Goal: Task Accomplishment & Management: Manage account settings

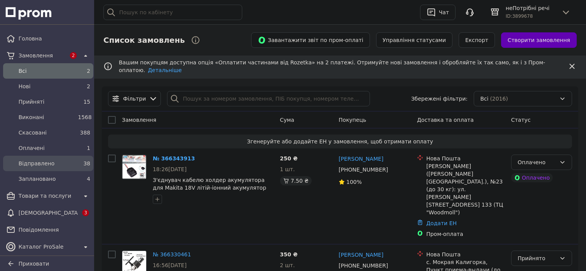
click at [34, 164] on span "Відправлено" at bounding box center [47, 164] width 56 height 8
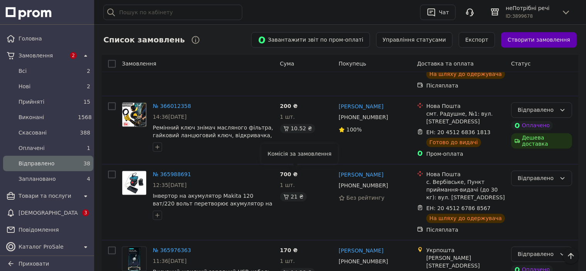
scroll to position [1466, 0]
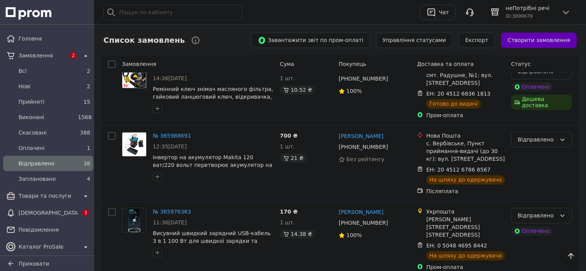
click at [522, 145] on li "Виконано" at bounding box center [542, 146] width 60 height 14
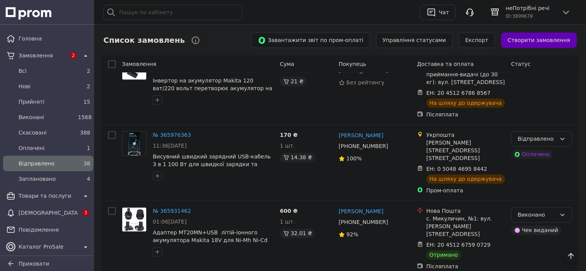
scroll to position [1621, 0]
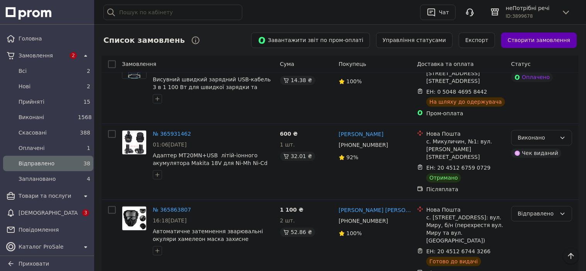
click at [528, 134] on li "Виконано" at bounding box center [542, 137] width 60 height 14
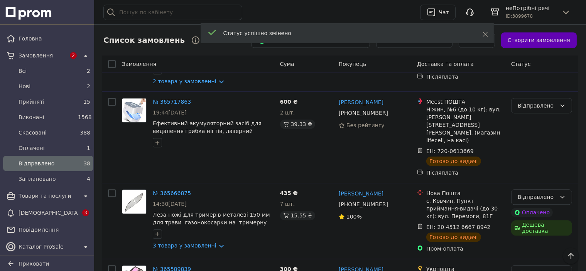
scroll to position [2084, 0]
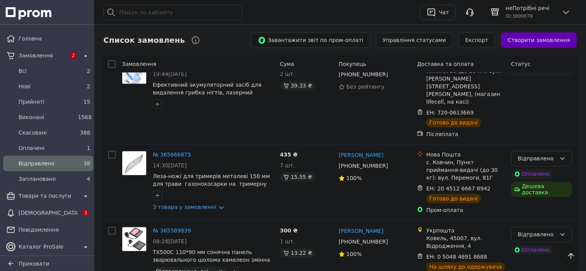
click at [520, 202] on li "Виконано" at bounding box center [542, 201] width 60 height 14
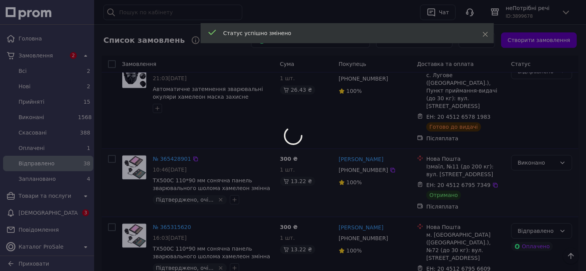
scroll to position [2354, 0]
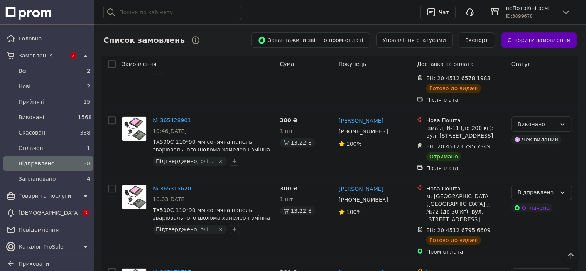
click at [525, 144] on li "Виконано" at bounding box center [542, 144] width 60 height 14
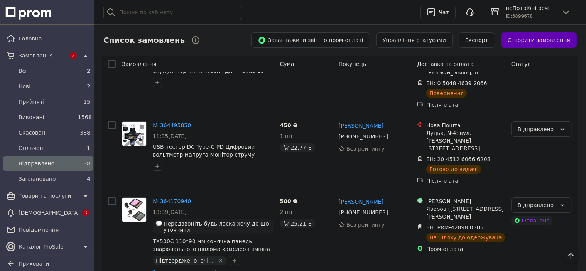
scroll to position [2700, 0]
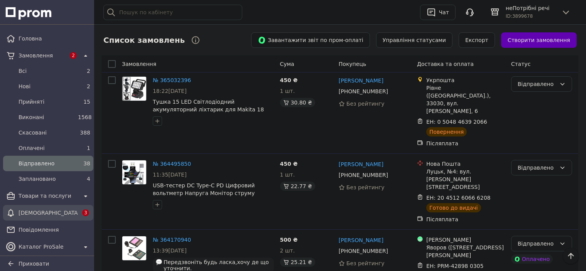
click at [43, 213] on span "[DEMOGRAPHIC_DATA]" at bounding box center [48, 213] width 59 height 8
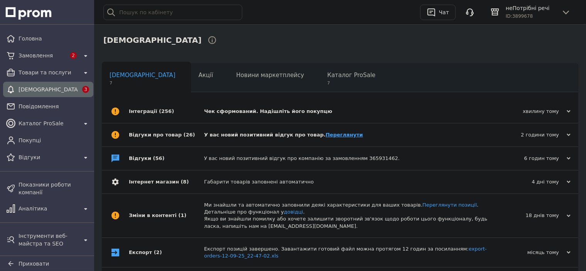
click at [326, 134] on link "Переглянути" at bounding box center [344, 135] width 37 height 6
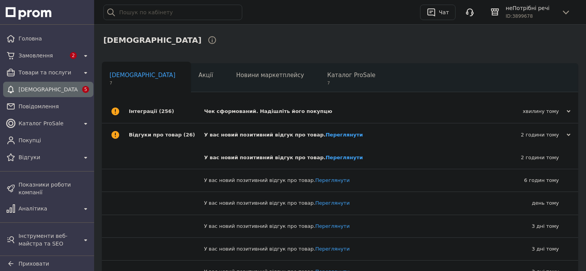
click at [255, 113] on div "Чек сформований. Надішліть його покупцю" at bounding box center [348, 111] width 289 height 7
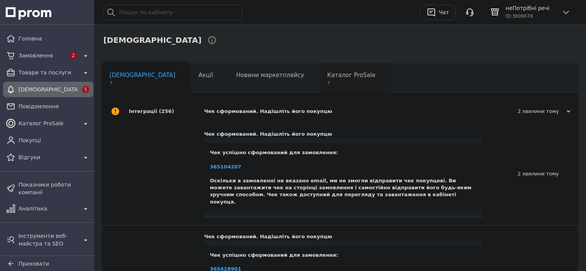
click at [320, 79] on div "Каталог ProSale 7" at bounding box center [355, 78] width 71 height 29
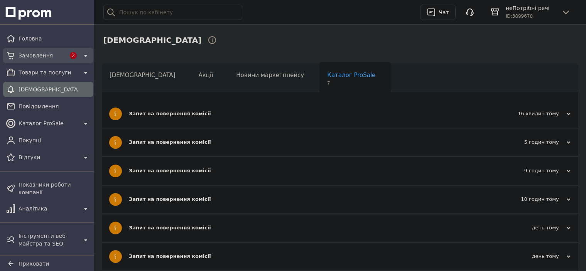
click at [39, 58] on span "Замовлення" at bounding box center [42, 56] width 47 height 8
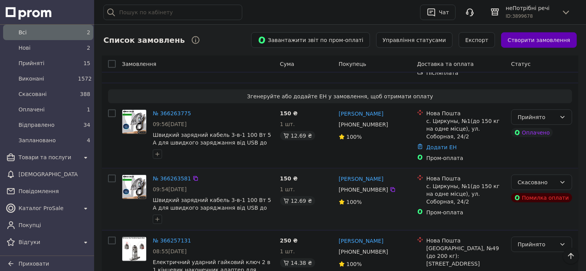
scroll to position [733, 0]
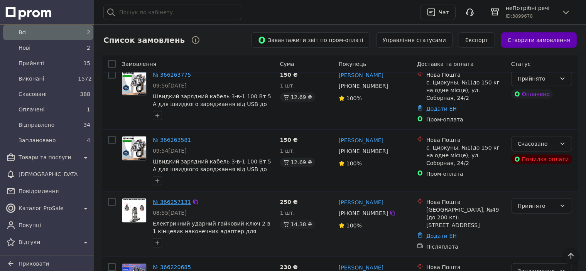
click at [174, 199] on link "№ 366257131" at bounding box center [172, 202] width 38 height 6
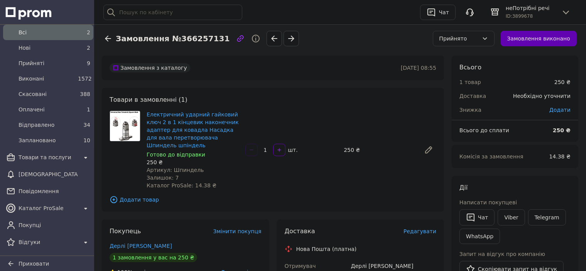
click at [466, 40] on div "Прийнято" at bounding box center [459, 38] width 39 height 8
click at [450, 111] on li "Заплановано" at bounding box center [469, 111] width 61 height 14
click at [478, 217] on button "Чат" at bounding box center [477, 218] width 35 height 16
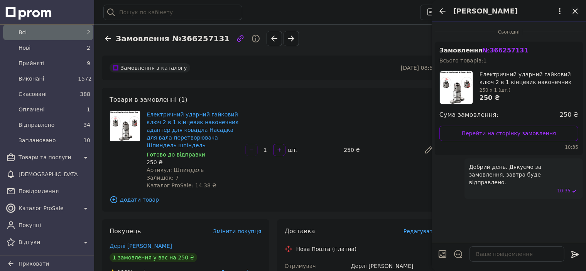
click at [575, 10] on icon "Закрити" at bounding box center [575, 11] width 9 height 9
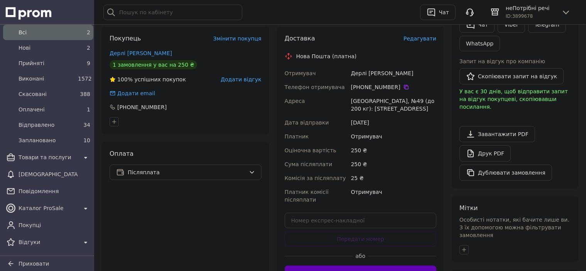
scroll to position [232, 0]
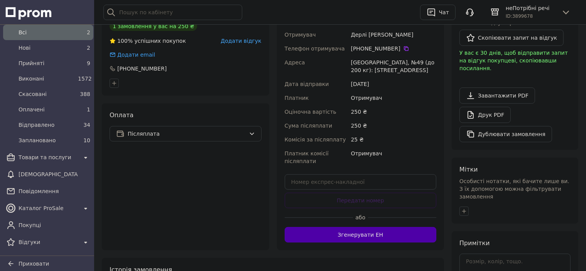
click at [358, 234] on button "Згенерувати ЕН" at bounding box center [361, 234] width 152 height 15
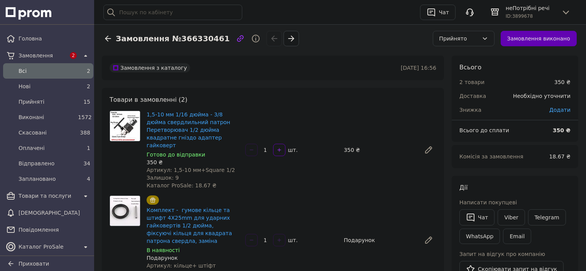
click at [461, 41] on div "Прийнято" at bounding box center [459, 38] width 39 height 8
click at [456, 110] on li "Заплановано" at bounding box center [469, 111] width 61 height 14
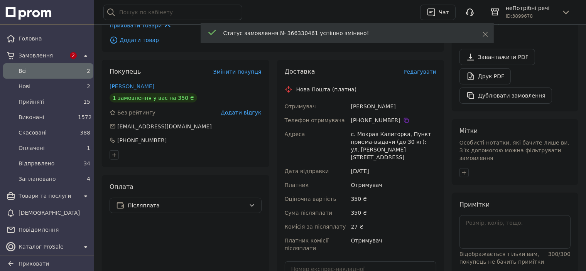
scroll to position [347, 0]
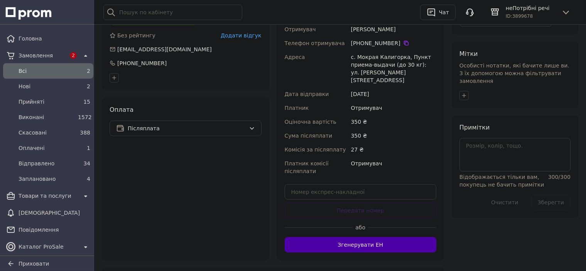
click at [355, 237] on button "Згенерувати ЕН" at bounding box center [361, 244] width 152 height 15
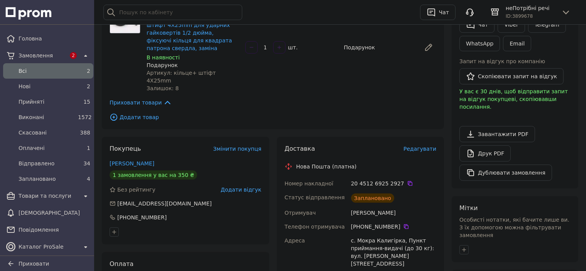
scroll to position [0, 0]
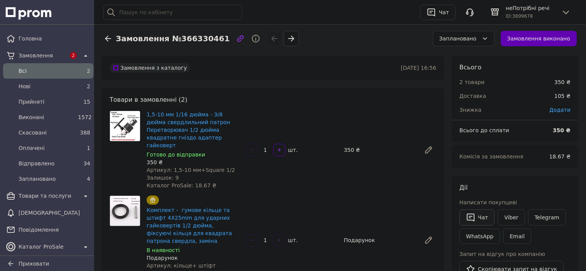
click at [480, 214] on button "Чат" at bounding box center [477, 218] width 35 height 16
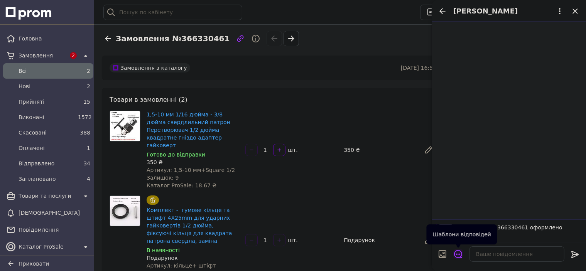
click at [461, 256] on icon "Відкрити шаблони відповідей" at bounding box center [458, 254] width 8 height 8
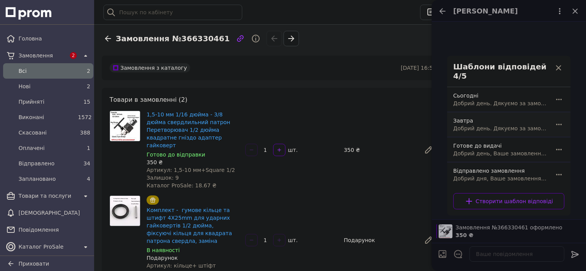
click at [477, 126] on span "Добрий день. Дякуємо за замовлення, завтра буде відправлено." at bounding box center [500, 129] width 94 height 8
type textarea "Добрий день. Дякуємо за замовлення, завтра буде відправлено."
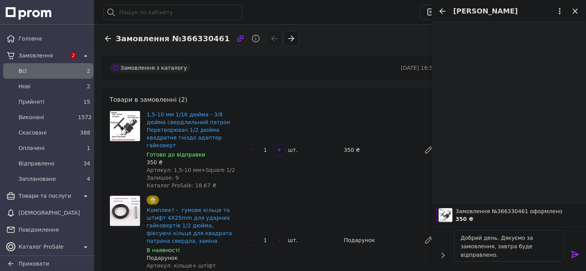
click at [576, 253] on icon at bounding box center [575, 254] width 7 height 7
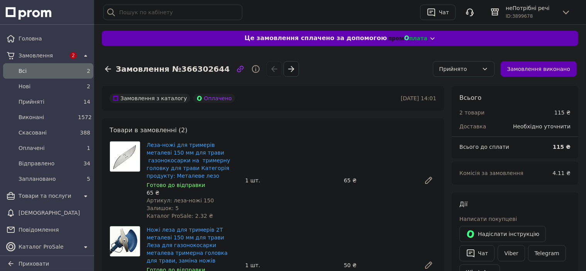
click at [458, 70] on div "Прийнято" at bounding box center [459, 69] width 39 height 8
click at [449, 142] on li "Заплановано" at bounding box center [469, 141] width 61 height 14
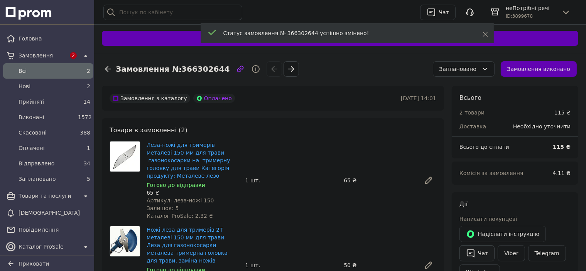
click at [480, 253] on button "Чат" at bounding box center [477, 253] width 35 height 16
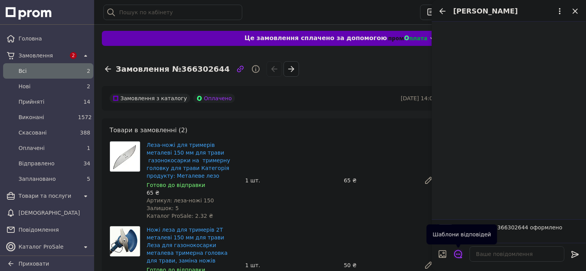
click at [459, 254] on icon "Відкрити шаблони відповідей" at bounding box center [458, 254] width 8 height 8
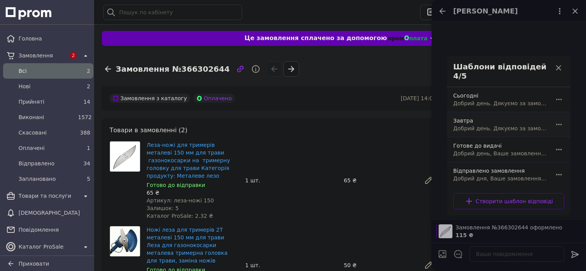
click at [477, 125] on span "Добрий день. Дякуємо за замовлення, завтра буде відправлено." at bounding box center [500, 129] width 94 height 8
type textarea "Добрий день. Дякуємо за замовлення, завтра буде відправлено."
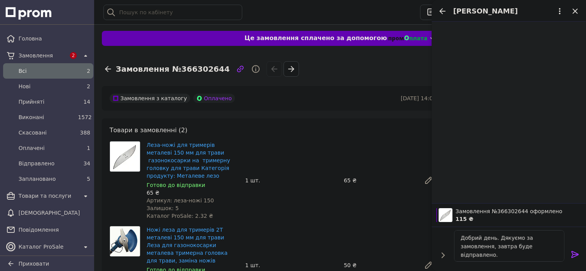
click at [573, 254] on icon at bounding box center [575, 254] width 7 height 7
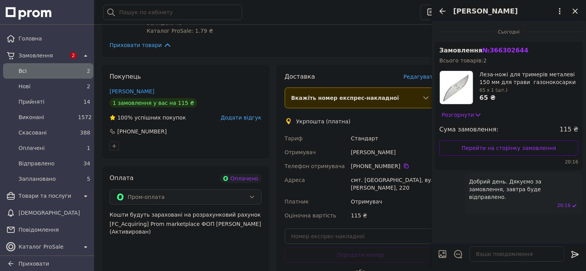
scroll to position [309, 0]
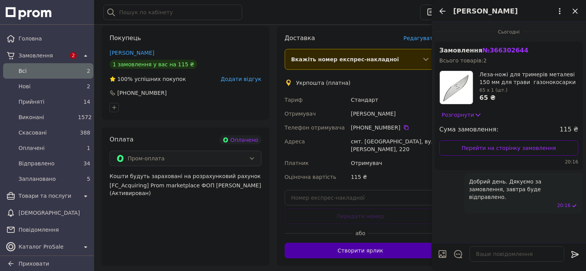
click at [364, 243] on button "Створити ярлик" at bounding box center [361, 250] width 152 height 15
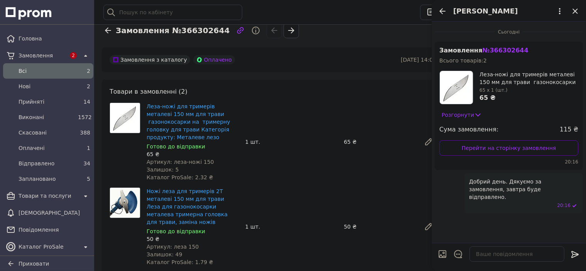
scroll to position [0, 0]
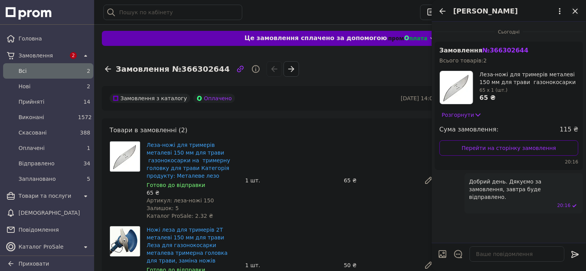
click at [574, 11] on icon "Закрити" at bounding box center [575, 11] width 9 height 9
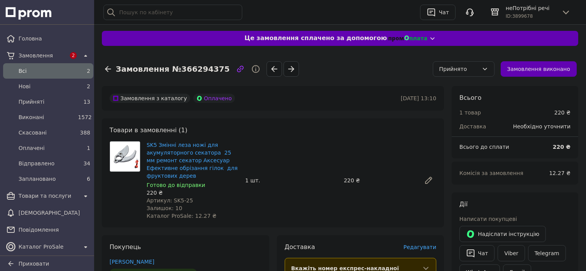
click at [452, 71] on div "Прийнято" at bounding box center [459, 69] width 39 height 8
drag, startPoint x: 448, startPoint y: 139, endPoint x: 454, endPoint y: 157, distance: 19.0
click at [448, 139] on li "Заплановано" at bounding box center [469, 141] width 61 height 14
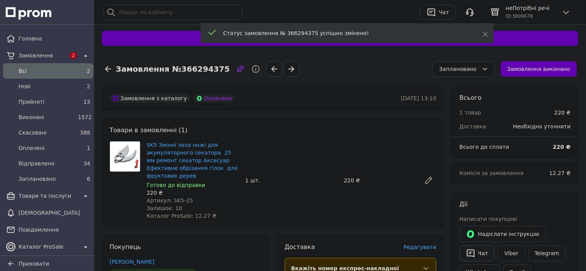
click at [475, 256] on icon "button" at bounding box center [470, 253] width 9 height 9
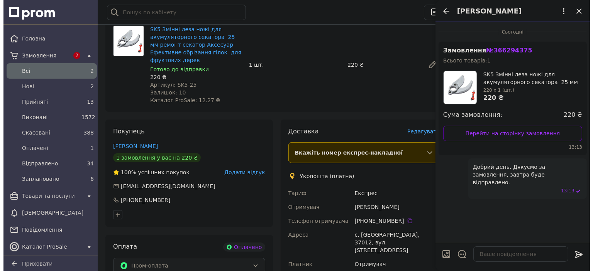
scroll to position [193, 0]
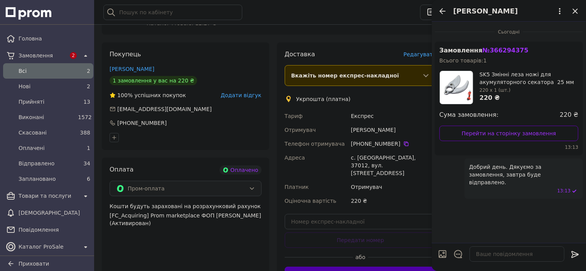
click at [339, 267] on button "Створити ярлик" at bounding box center [361, 274] width 152 height 15
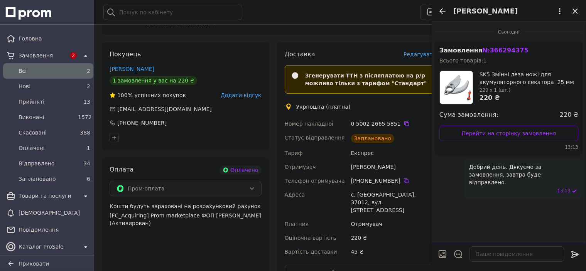
click at [577, 12] on icon "Закрити" at bounding box center [575, 11] width 9 height 9
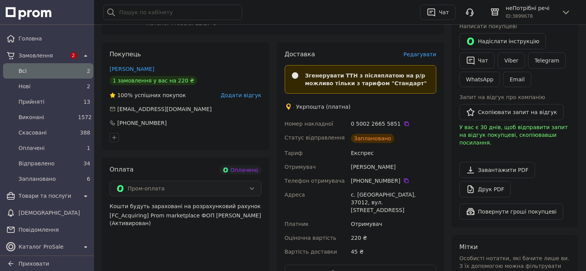
click at [425, 53] on span "Редагувати" at bounding box center [420, 54] width 33 height 6
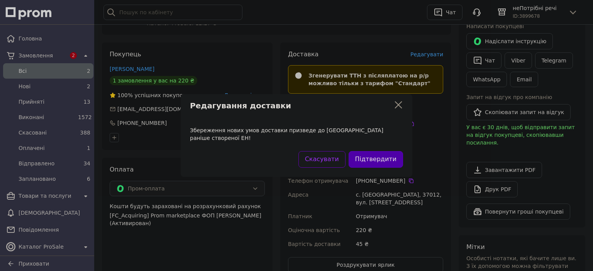
click at [366, 159] on button "Підтвердити" at bounding box center [375, 159] width 54 height 17
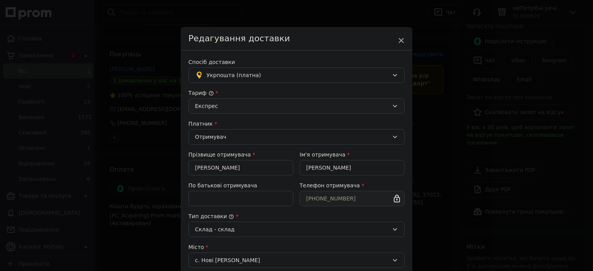
click at [236, 108] on div "Експрес" at bounding box center [292, 106] width 194 height 8
click at [205, 119] on li "Стандарт" at bounding box center [295, 122] width 215 height 14
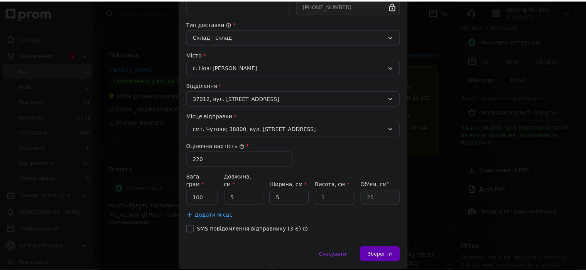
scroll to position [210, 0]
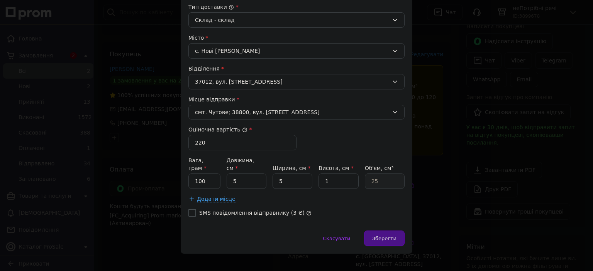
click at [375, 236] on span "Зберегти" at bounding box center [384, 239] width 24 height 6
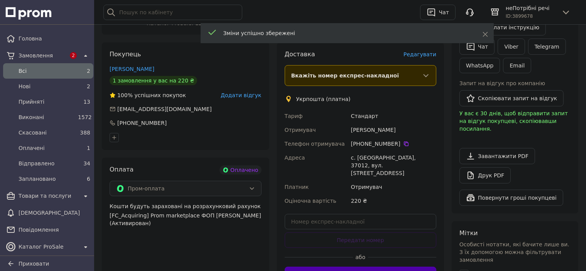
click at [357, 267] on button "Створити ярлик" at bounding box center [361, 274] width 152 height 15
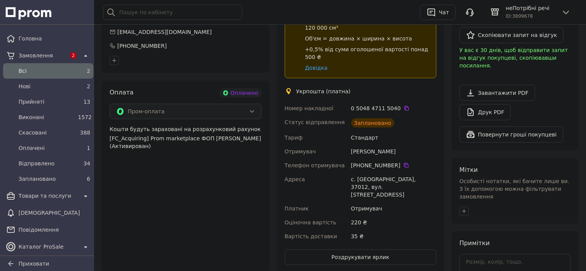
scroll to position [309, 0]
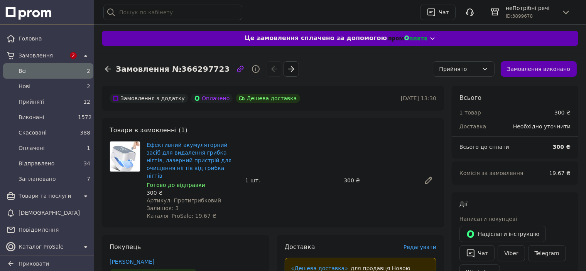
click at [455, 69] on div "Прийнято" at bounding box center [459, 69] width 39 height 8
click at [449, 142] on li "Заплановано" at bounding box center [469, 141] width 61 height 14
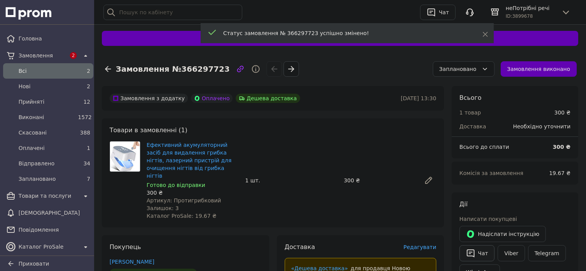
click at [478, 253] on button "Чат" at bounding box center [477, 253] width 35 height 16
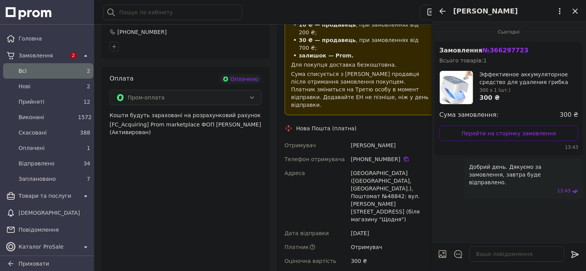
scroll to position [309, 0]
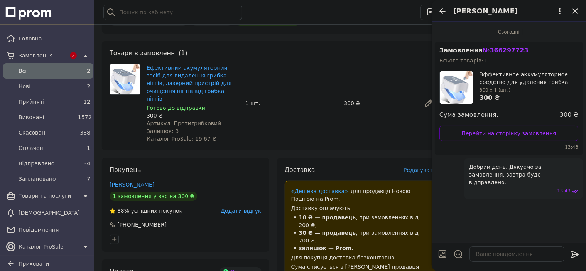
scroll to position [39, 0]
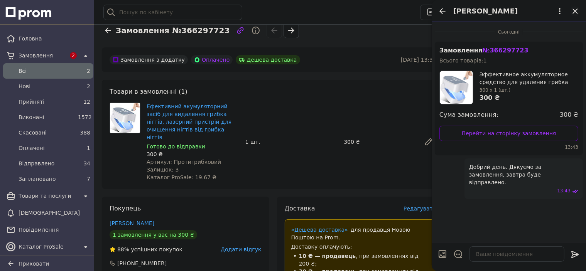
click at [576, 12] on icon "Закрити" at bounding box center [575, 11] width 9 height 9
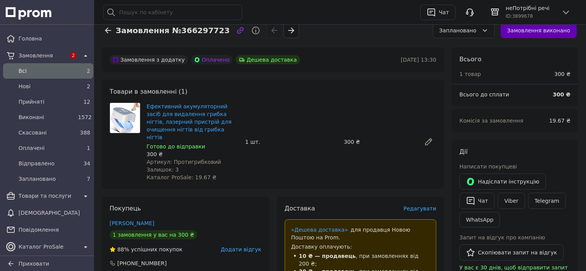
scroll to position [0, 0]
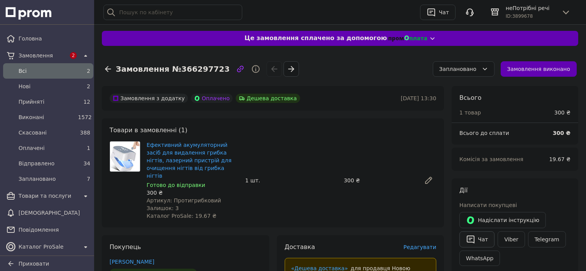
click at [475, 240] on icon "button" at bounding box center [470, 239] width 9 height 9
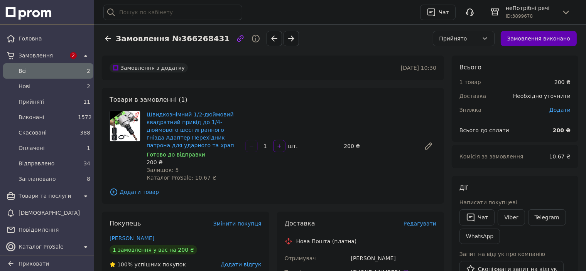
click at [466, 39] on div "Прийнято" at bounding box center [459, 38] width 39 height 8
click at [455, 111] on li "Заплановано" at bounding box center [469, 111] width 61 height 14
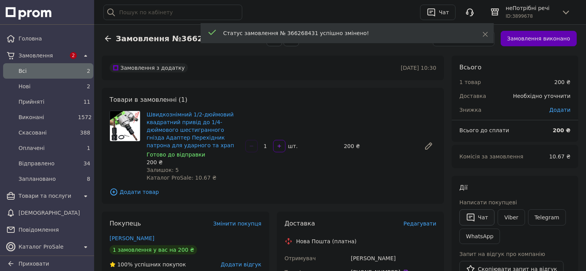
click at [479, 217] on button "Чат" at bounding box center [477, 218] width 35 height 16
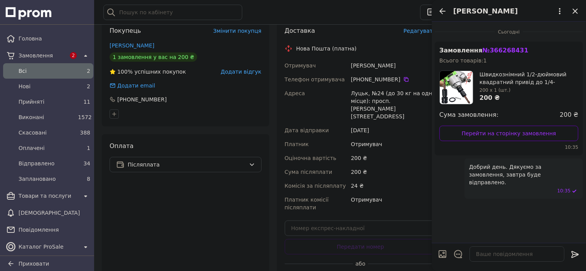
scroll to position [232, 0]
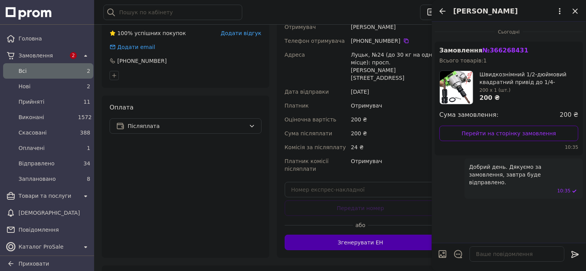
click at [369, 237] on button "Згенерувати ЕН" at bounding box center [361, 242] width 152 height 15
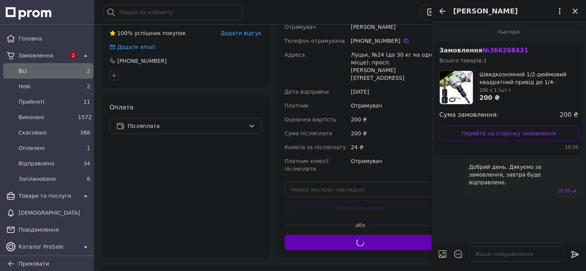
scroll to position [193, 0]
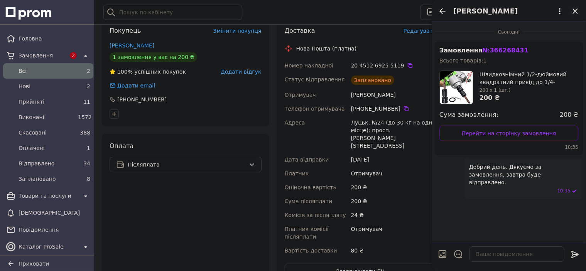
click at [575, 11] on icon "Закрити" at bounding box center [575, 10] width 5 height 5
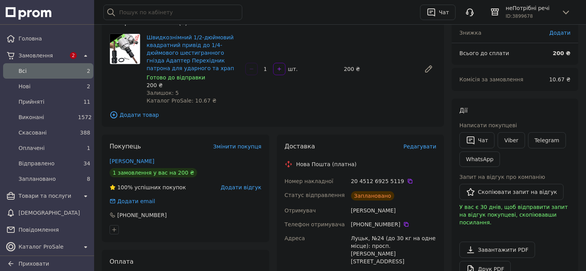
scroll to position [116, 0]
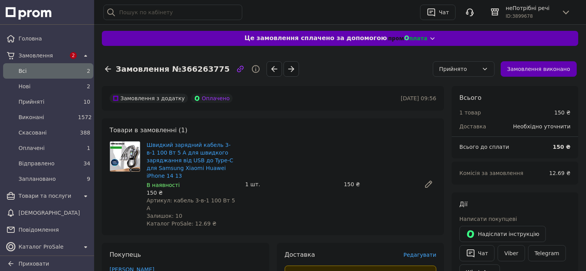
click at [474, 70] on div "Прийнято" at bounding box center [459, 69] width 39 height 8
click at [451, 142] on li "Заплановано" at bounding box center [469, 141] width 61 height 14
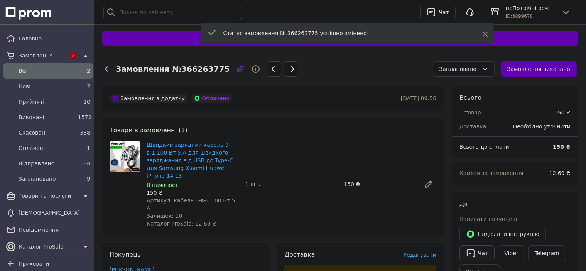
click at [476, 252] on button "Чат" at bounding box center [477, 253] width 35 height 16
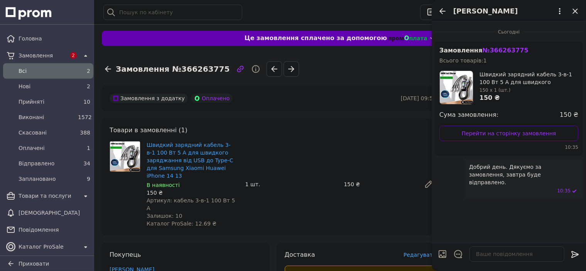
click at [576, 10] on icon "Закрити" at bounding box center [575, 11] width 9 height 9
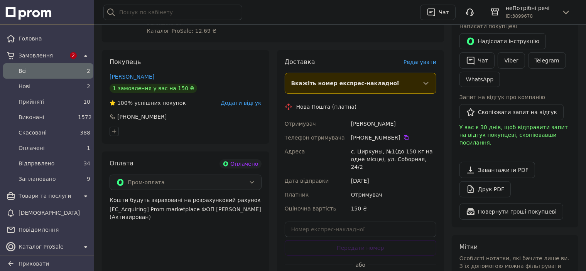
scroll to position [232, 0]
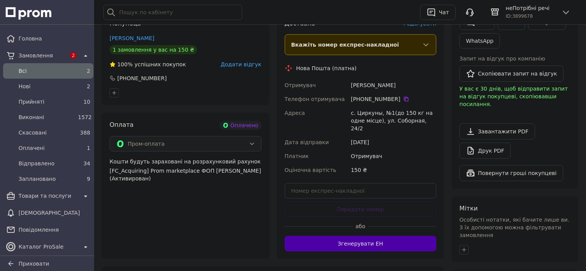
click at [353, 236] on button "Згенерувати ЕН" at bounding box center [361, 243] width 152 height 15
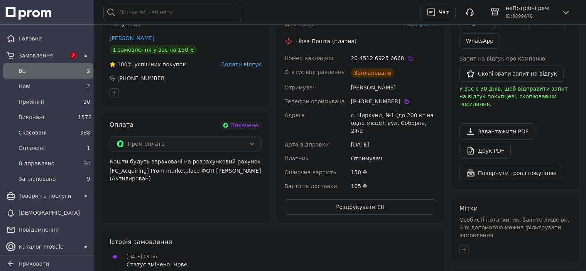
drag, startPoint x: 293, startPoint y: 0, endPoint x: 227, endPoint y: 77, distance: 101.8
click at [224, 87] on div at bounding box center [185, 93] width 155 height 12
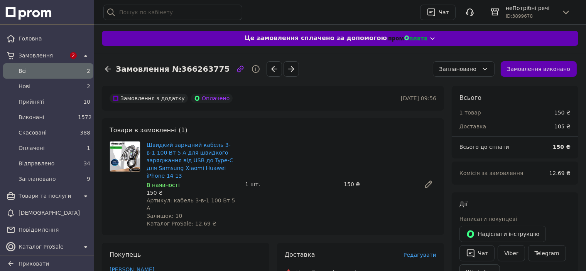
scroll to position [154, 0]
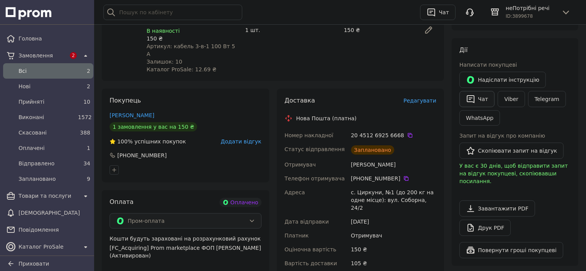
click at [475, 103] on icon "button" at bounding box center [470, 99] width 9 height 9
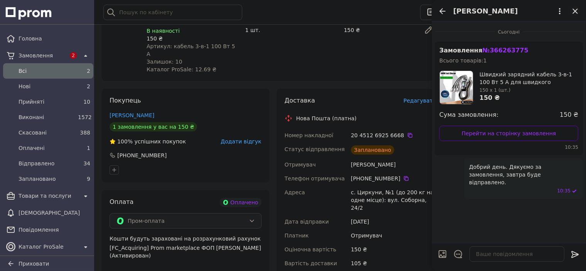
click at [575, 13] on icon "Закрити" at bounding box center [575, 11] width 9 height 9
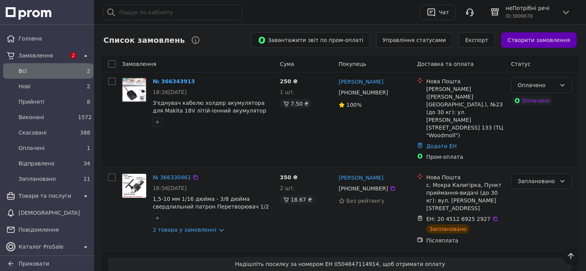
scroll to position [39, 0]
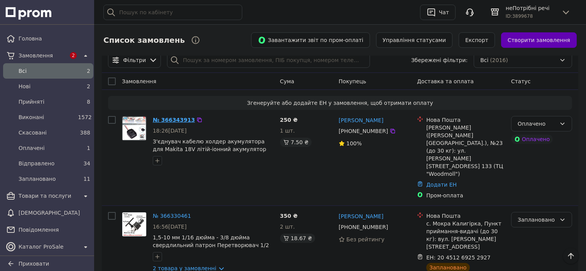
click at [176, 117] on link "№ 366343913" at bounding box center [174, 120] width 42 height 6
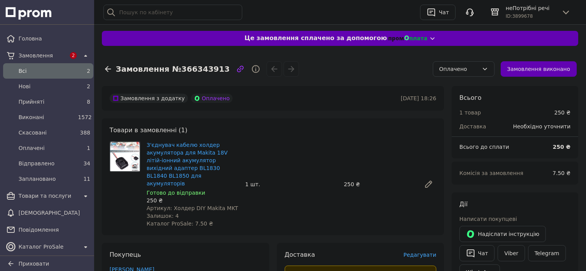
click at [455, 72] on div "Оплачено" at bounding box center [459, 69] width 39 height 8
click at [457, 143] on li "Заплановано" at bounding box center [469, 141] width 61 height 14
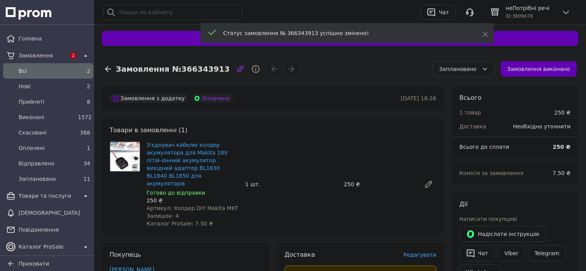
click at [464, 72] on div "Заплановано" at bounding box center [459, 69] width 39 height 8
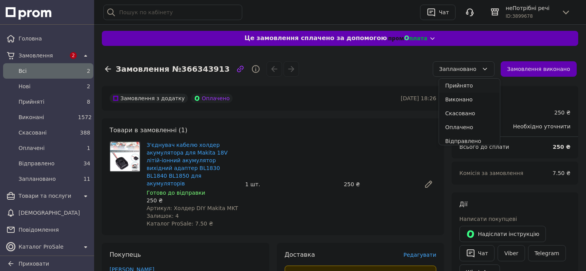
click at [457, 85] on li "Прийнято" at bounding box center [469, 86] width 61 height 14
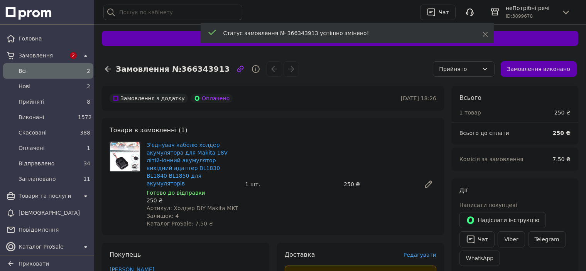
click at [457, 69] on div "Прийнято" at bounding box center [459, 69] width 39 height 8
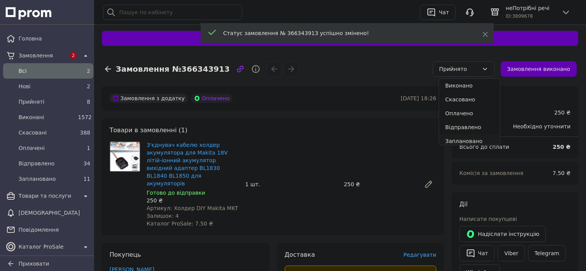
click at [450, 139] on li "Заплановано" at bounding box center [469, 141] width 61 height 14
click at [477, 253] on button "Чат" at bounding box center [477, 253] width 35 height 16
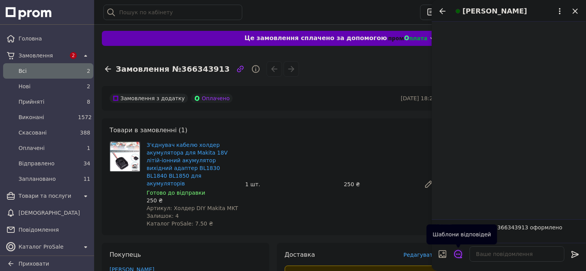
click at [457, 256] on icon "Відкрити шаблони відповідей" at bounding box center [458, 254] width 8 height 8
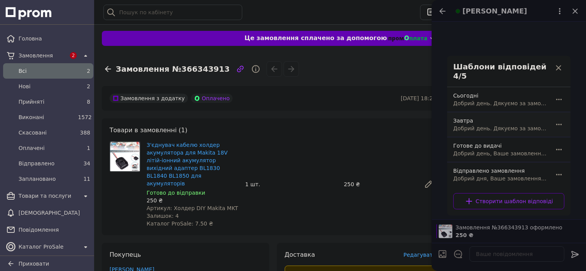
click at [465, 118] on div "Завтра Добрий день. Дякуємо за замовлення, завтра буде відправлено." at bounding box center [500, 125] width 100 height 22
type textarea "Добрий день. Дякуємо за замовлення, завтра буде відправлено."
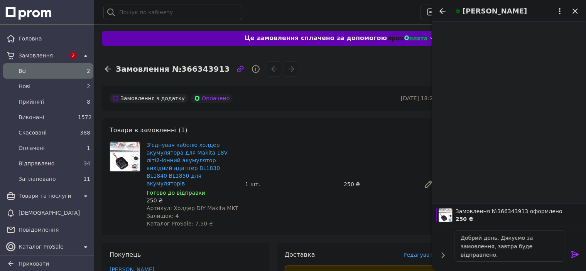
click at [575, 253] on icon at bounding box center [575, 254] width 7 height 7
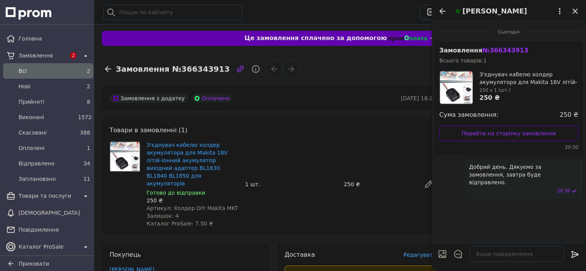
click at [576, 10] on icon "Закрити" at bounding box center [575, 10] width 5 height 5
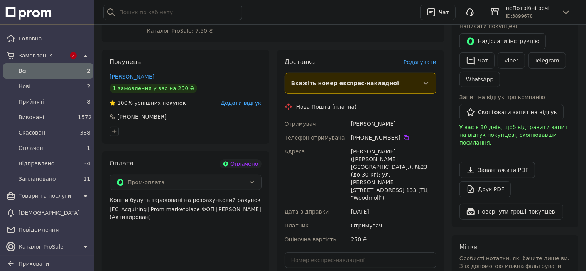
scroll to position [232, 0]
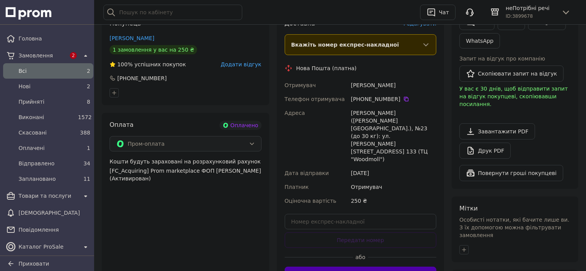
click at [363, 267] on button "Згенерувати ЕН" at bounding box center [361, 274] width 152 height 15
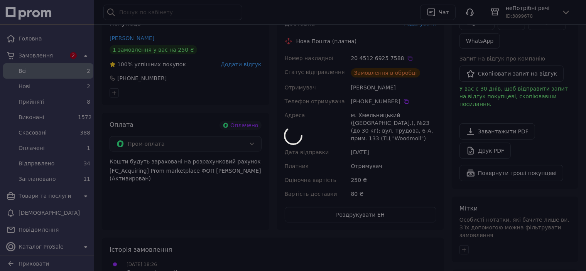
scroll to position [193, 0]
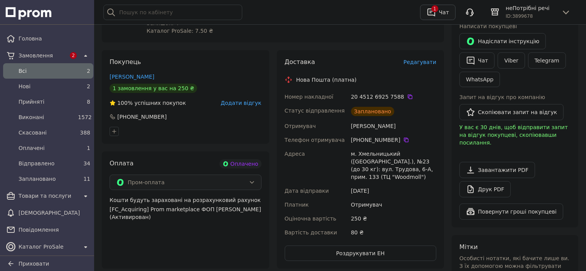
click at [435, 14] on icon "button" at bounding box center [431, 12] width 9 height 9
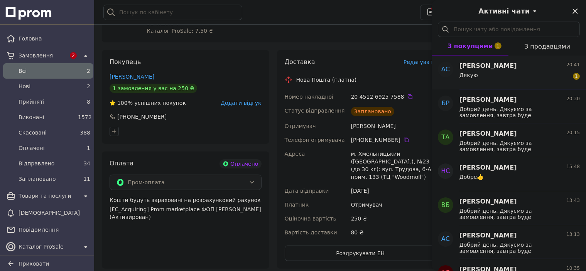
click at [528, 71] on div "Дякую 1" at bounding box center [520, 77] width 120 height 12
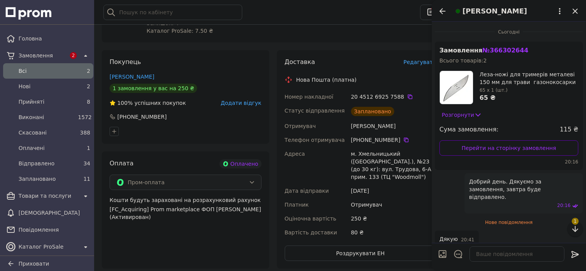
scroll to position [0, 0]
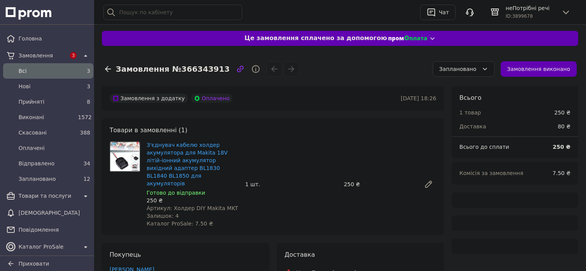
scroll to position [193, 0]
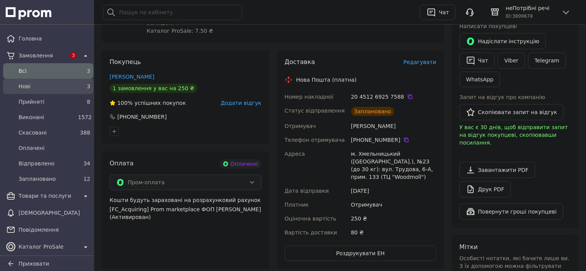
click at [40, 89] on span "Нові" at bounding box center [47, 87] width 56 height 8
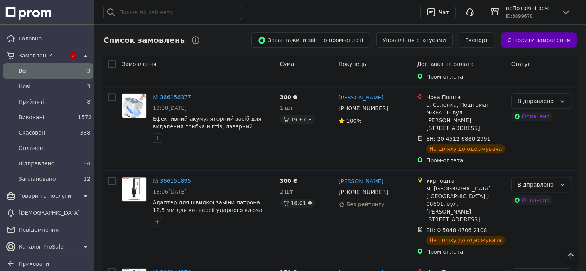
scroll to position [2007, 0]
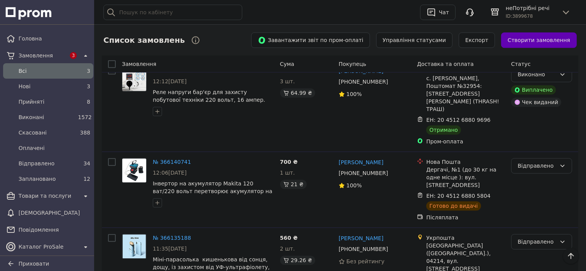
scroll to position [2277, 0]
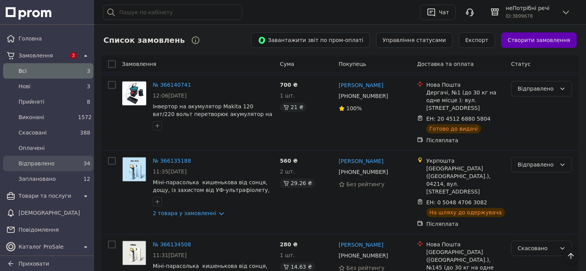
click at [41, 163] on span "Відправлено" at bounding box center [47, 164] width 56 height 8
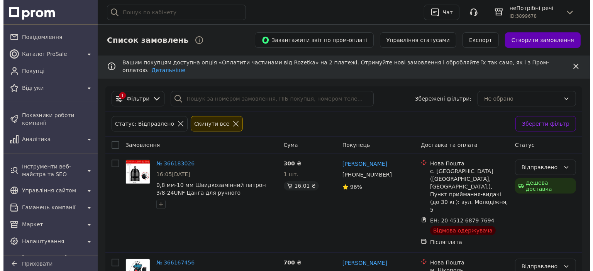
scroll to position [203, 0]
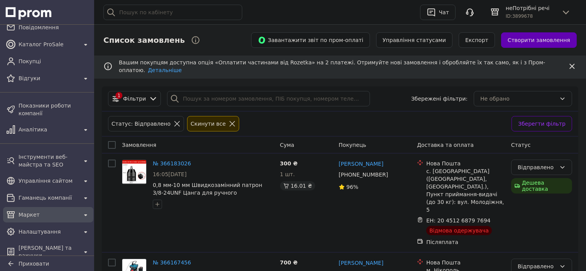
click at [27, 211] on span "Маркет" at bounding box center [48, 215] width 59 height 8
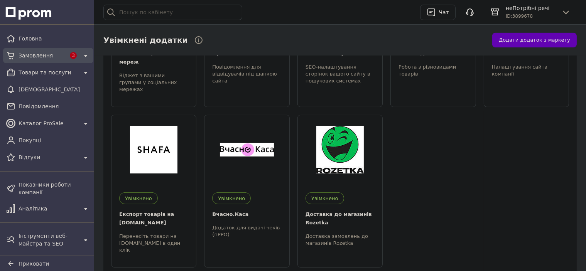
click at [46, 54] on span "Замовлення" at bounding box center [42, 56] width 47 height 8
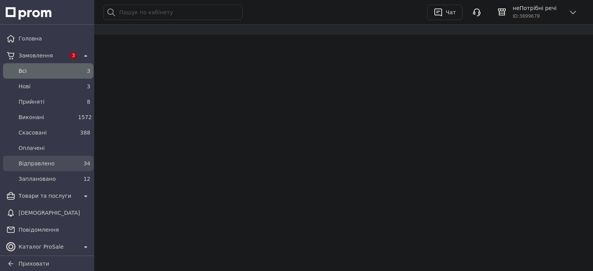
click at [36, 165] on span "Відправлено" at bounding box center [47, 164] width 56 height 8
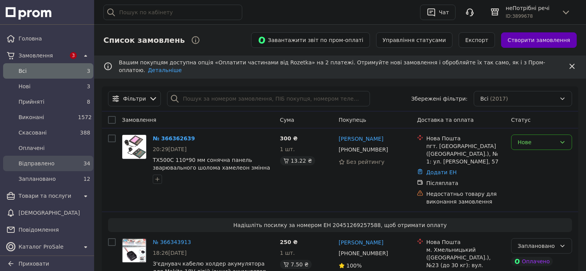
click at [53, 165] on span "Відправлено" at bounding box center [47, 164] width 56 height 8
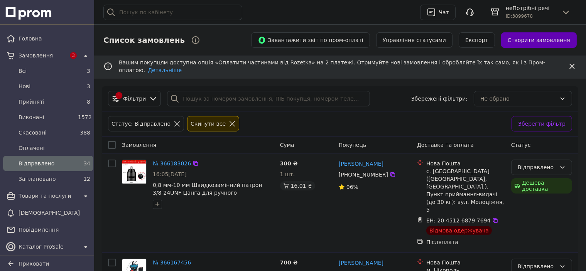
click at [529, 163] on div "Відправлено" at bounding box center [537, 167] width 39 height 8
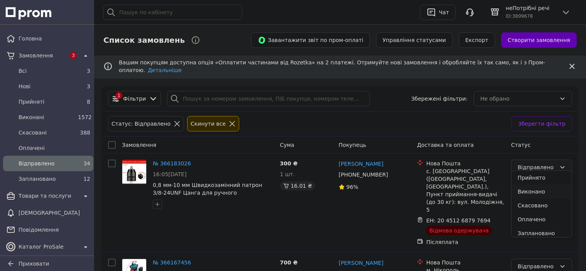
click at [528, 193] on li "Виконано" at bounding box center [542, 192] width 60 height 14
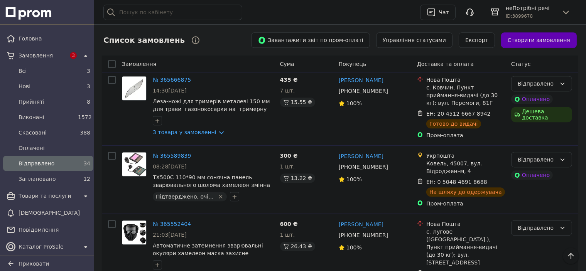
scroll to position [2122, 0]
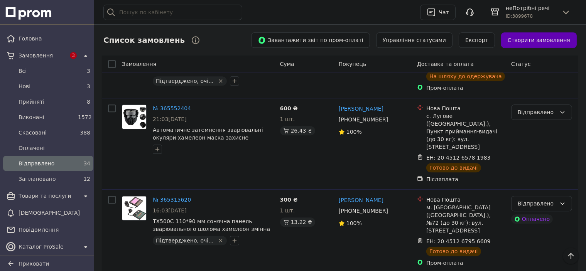
click at [526, 170] on li "Виконано" at bounding box center [542, 170] width 60 height 14
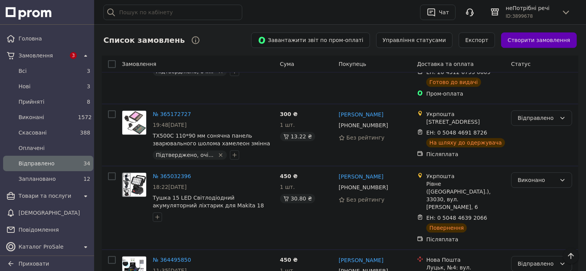
scroll to position [2231, 0]
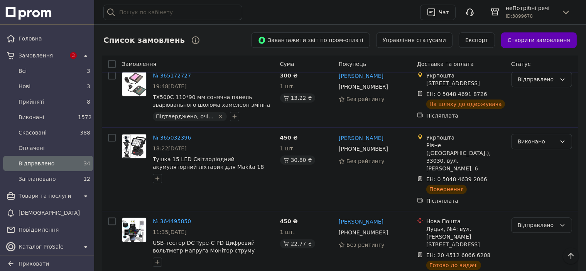
click at [523, 206] on li "Виконано" at bounding box center [542, 206] width 60 height 14
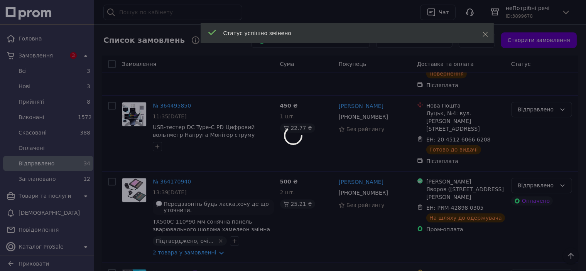
scroll to position [2386, 0]
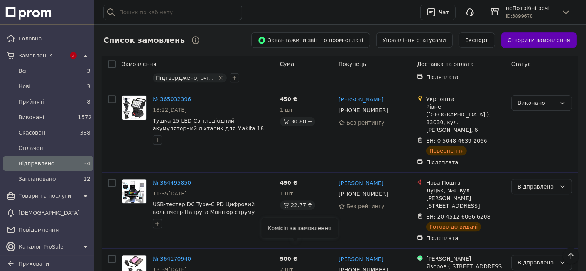
scroll to position [2193, 0]
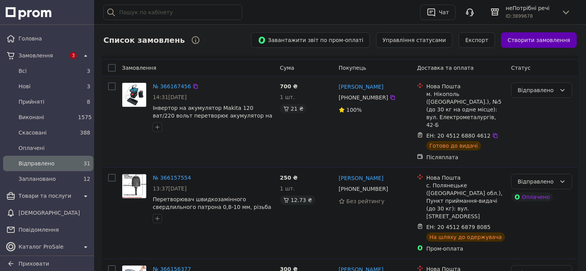
scroll to position [116, 0]
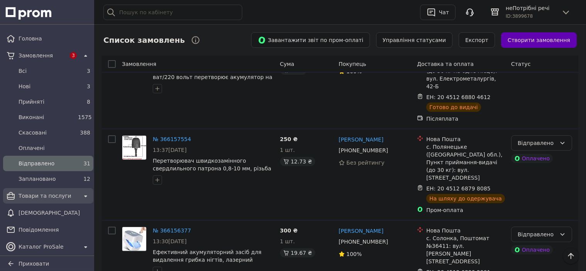
click at [63, 199] on span "Товари та послуги" at bounding box center [48, 196] width 59 height 8
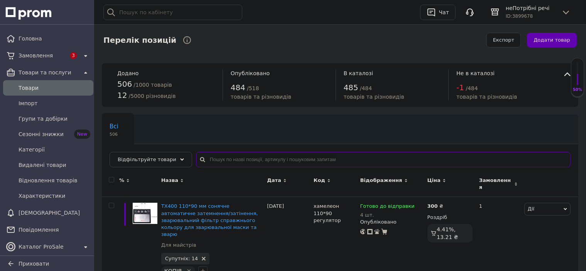
click at [232, 160] on input "text" at bounding box center [383, 159] width 375 height 15
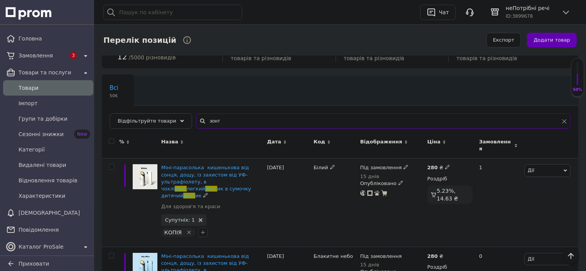
scroll to position [77, 0]
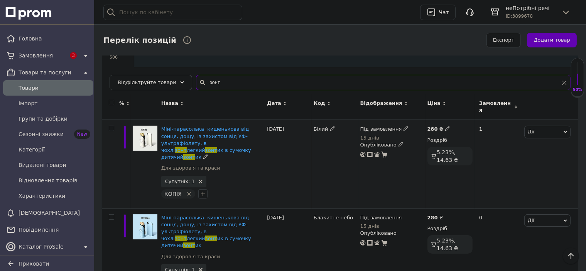
type input "зонт"
click at [531, 129] on span "Дії" at bounding box center [531, 132] width 7 height 6
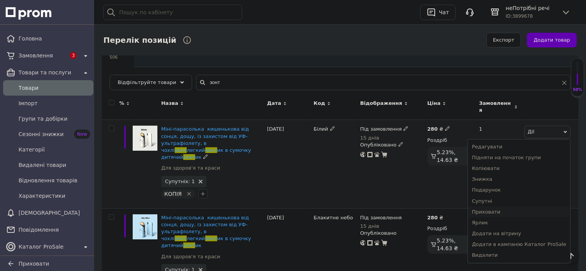
click at [494, 208] on li "Приховати" at bounding box center [519, 212] width 102 height 11
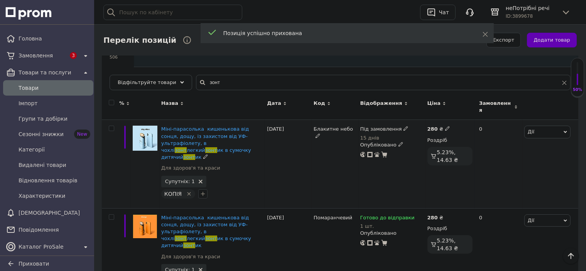
click at [537, 127] on span "Дії" at bounding box center [547, 132] width 46 height 12
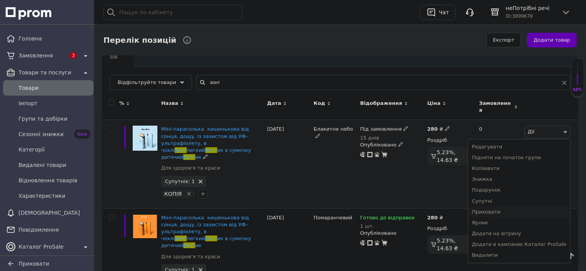
click at [494, 208] on li "Приховати" at bounding box center [519, 212] width 102 height 11
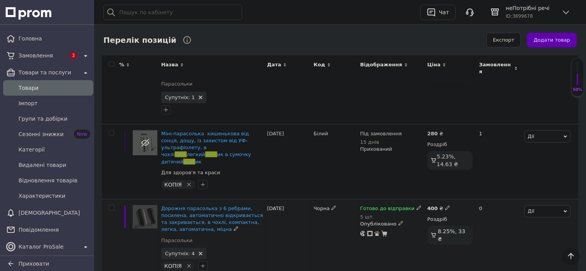
scroll to position [540, 0]
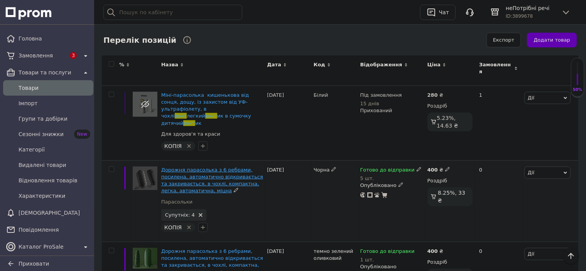
click at [172, 167] on span "Дорожня парасолька з 6 ребрами, посилена, автоматично відкривається та закриває…" at bounding box center [212, 180] width 102 height 27
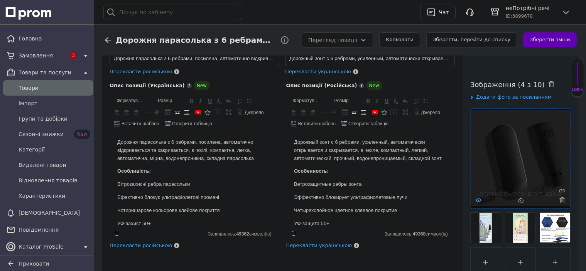
click at [478, 201] on icon at bounding box center [479, 201] width 6 height 6
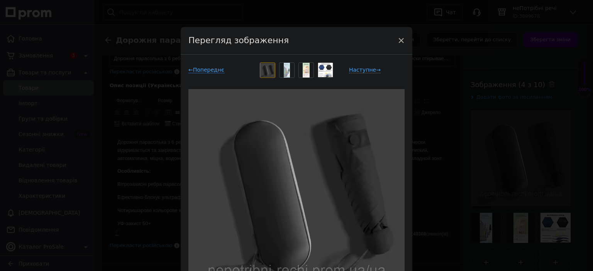
click at [288, 69] on div at bounding box center [286, 70] width 15 height 15
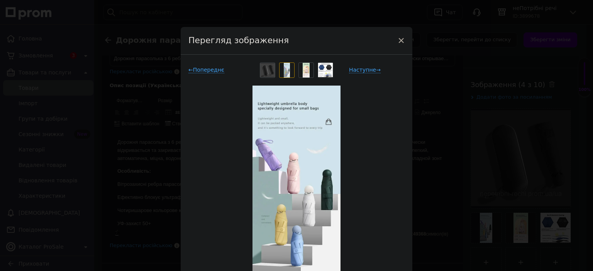
click at [304, 69] on img at bounding box center [306, 70] width 7 height 15
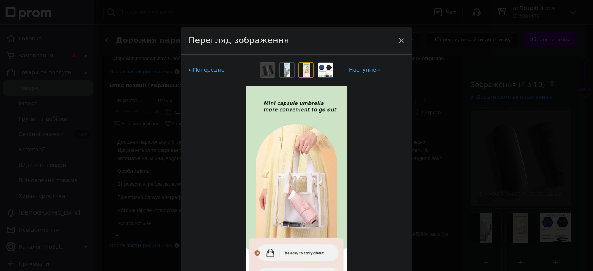
click at [322, 69] on img at bounding box center [325, 70] width 15 height 14
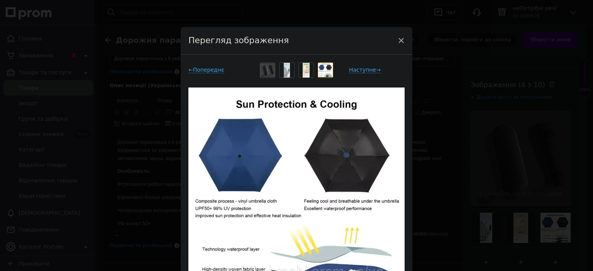
click at [399, 41] on span "×" at bounding box center [400, 40] width 7 height 13
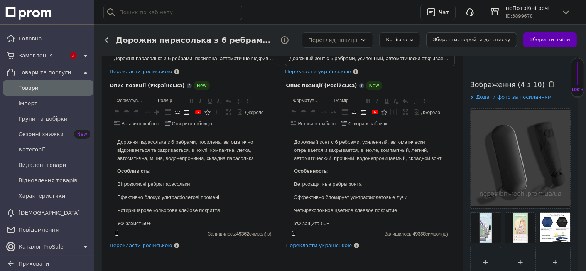
click at [482, 41] on button "Зберегти, перейти до списку" at bounding box center [471, 39] width 91 height 15
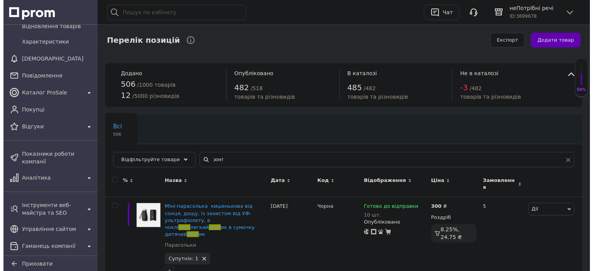
scroll to position [203, 0]
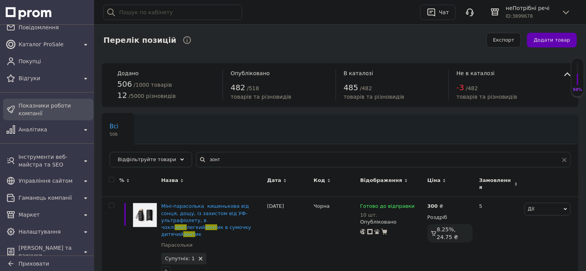
click at [38, 109] on span "Показники роботи компанії" at bounding box center [55, 109] width 72 height 15
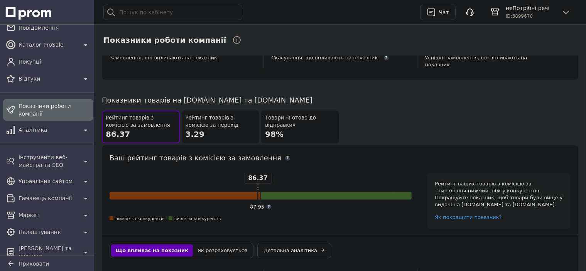
scroll to position [459, 0]
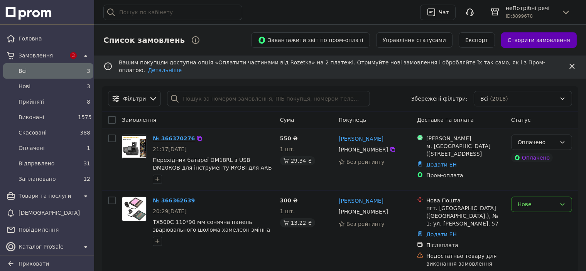
click at [176, 135] on link "№ 366370276" at bounding box center [174, 138] width 42 height 6
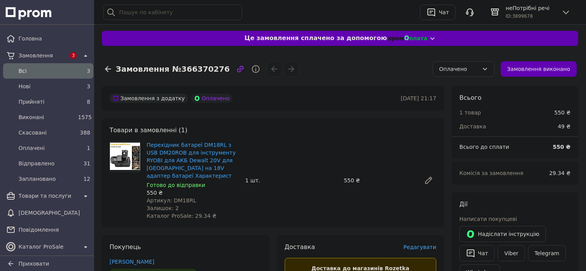
click at [462, 71] on div "Оплачено" at bounding box center [459, 69] width 39 height 8
click at [466, 84] on li "Прийнято" at bounding box center [469, 86] width 61 height 14
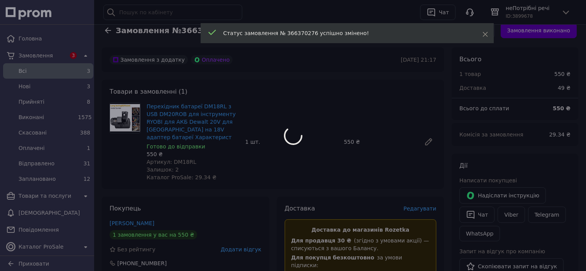
scroll to position [77, 0]
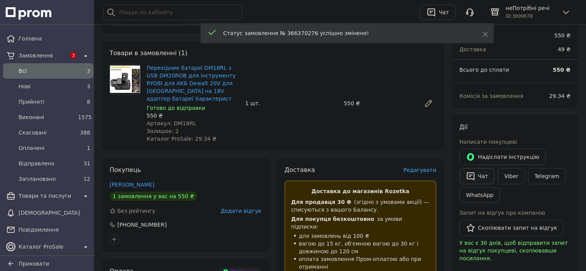
click at [479, 176] on button "Чат" at bounding box center [477, 176] width 35 height 16
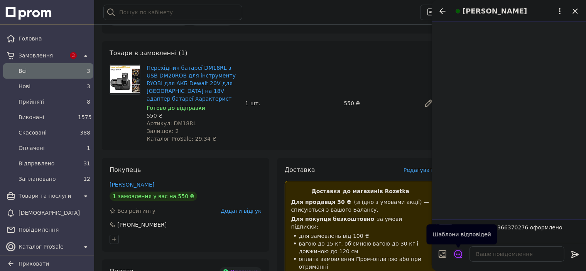
click at [460, 254] on icon "Відкрити шаблони відповідей" at bounding box center [458, 254] width 8 height 8
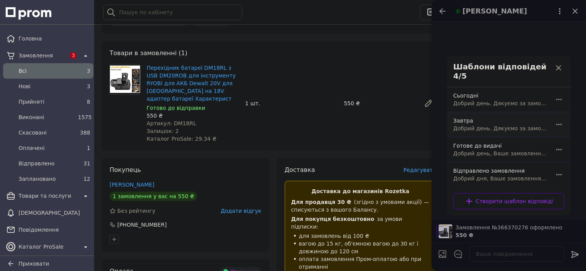
click at [473, 125] on span "Добрий день. Дякуємо за замовлення, завтра буде відправлено." at bounding box center [500, 129] width 94 height 8
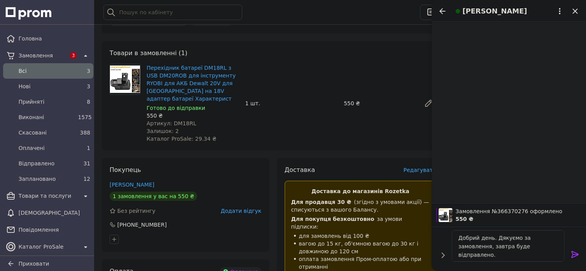
type textarea "Добрий день. Дякуємо за замовлення, завтра буде відправлено."
drag, startPoint x: 573, startPoint y: 255, endPoint x: 565, endPoint y: 249, distance: 10.5
click at [573, 255] on icon at bounding box center [575, 254] width 9 height 9
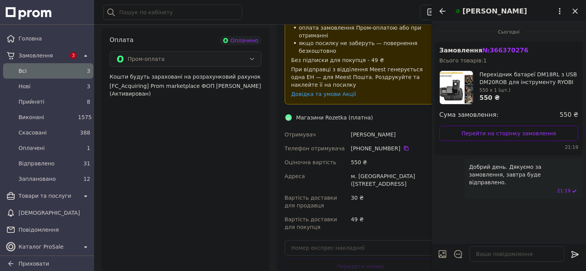
scroll to position [347, 0]
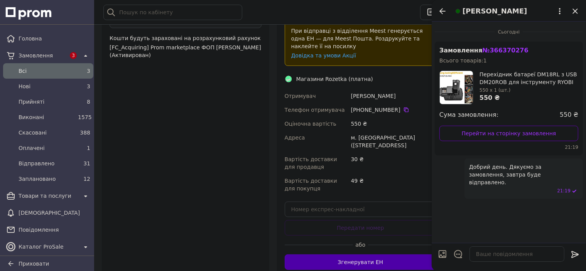
click at [344, 255] on button "Згенерувати ЕН" at bounding box center [361, 262] width 152 height 15
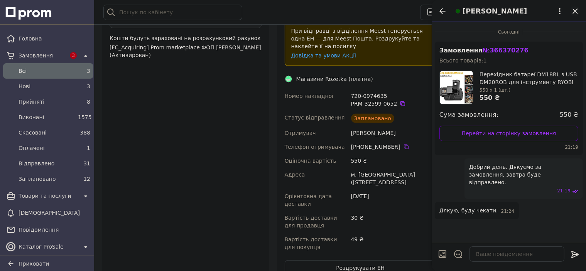
click at [575, 9] on icon "Закрити" at bounding box center [575, 11] width 9 height 9
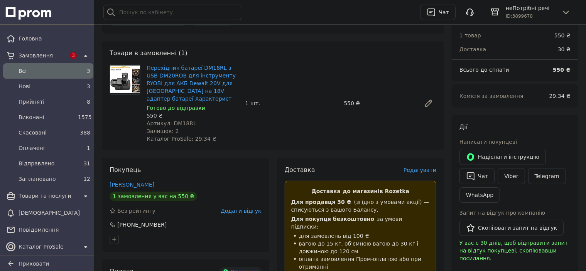
scroll to position [0, 0]
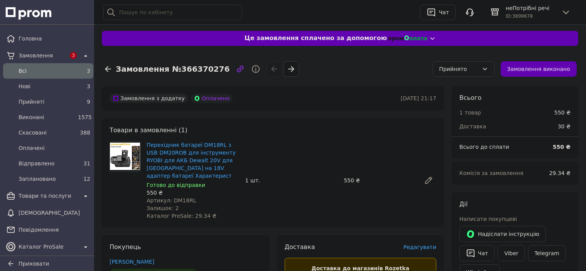
click at [465, 70] on div "Прийнято" at bounding box center [459, 69] width 39 height 8
click at [451, 139] on li "Заплановано" at bounding box center [469, 141] width 61 height 14
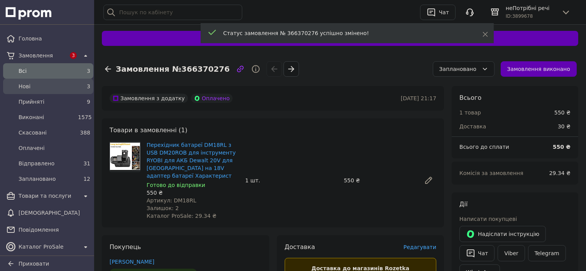
click at [25, 85] on span "Нові" at bounding box center [47, 87] width 56 height 8
